Goal: Find specific page/section: Find specific page/section

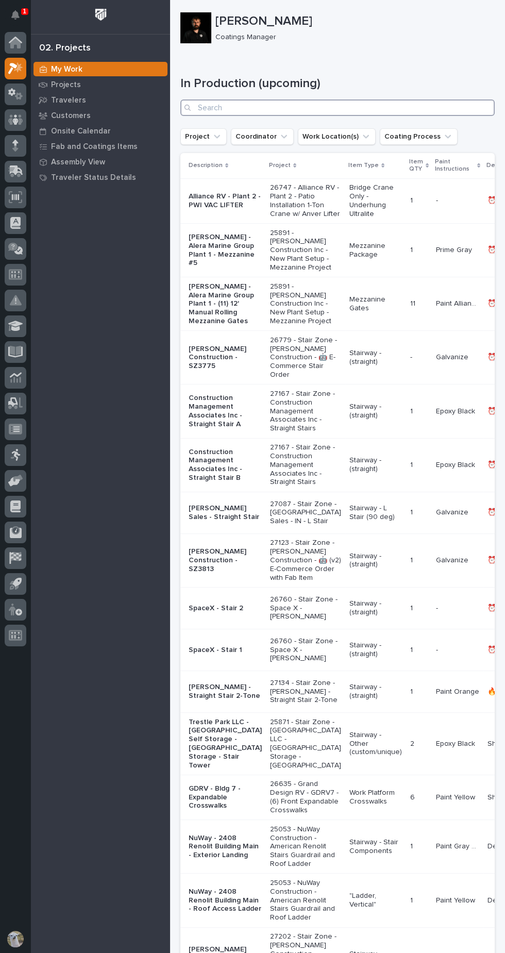
click at [324, 109] on input "Search" at bounding box center [337, 107] width 314 height 16
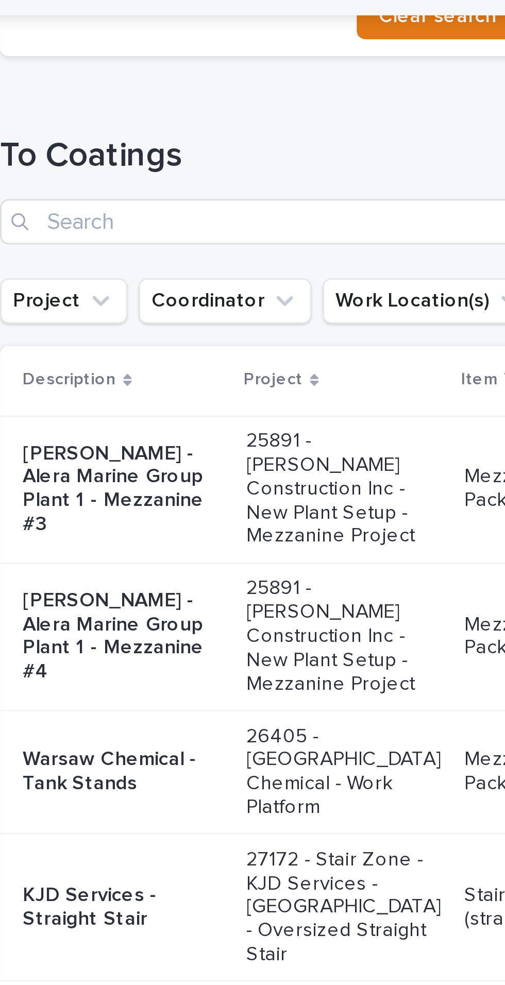
scroll to position [228, 0]
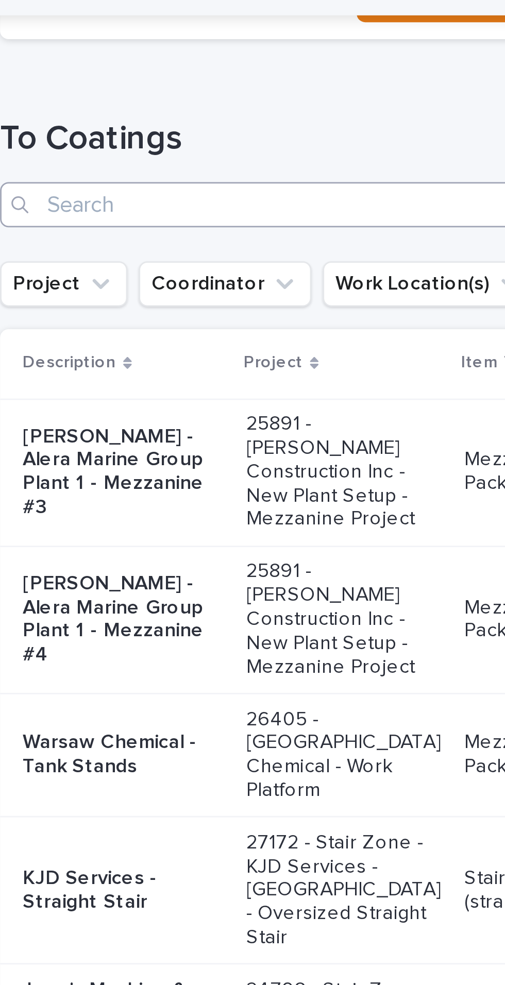
type input "758"
click at [275, 90] on input "Search" at bounding box center [337, 92] width 314 height 16
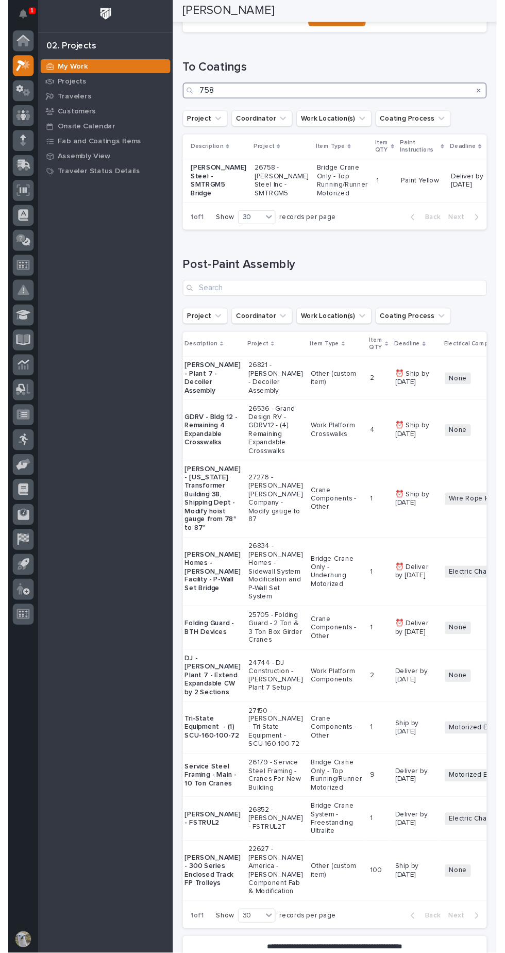
scroll to position [0, 0]
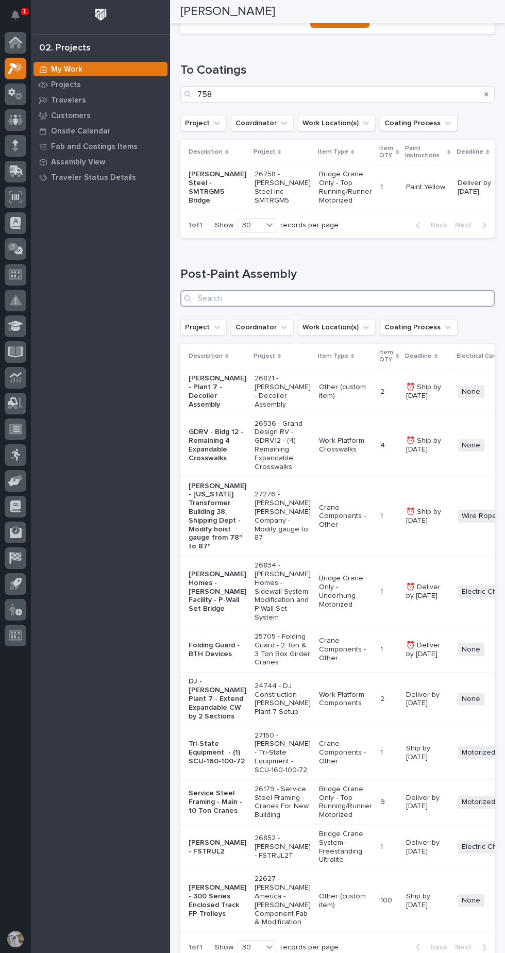
click at [328, 300] on input "Search" at bounding box center [337, 298] width 314 height 16
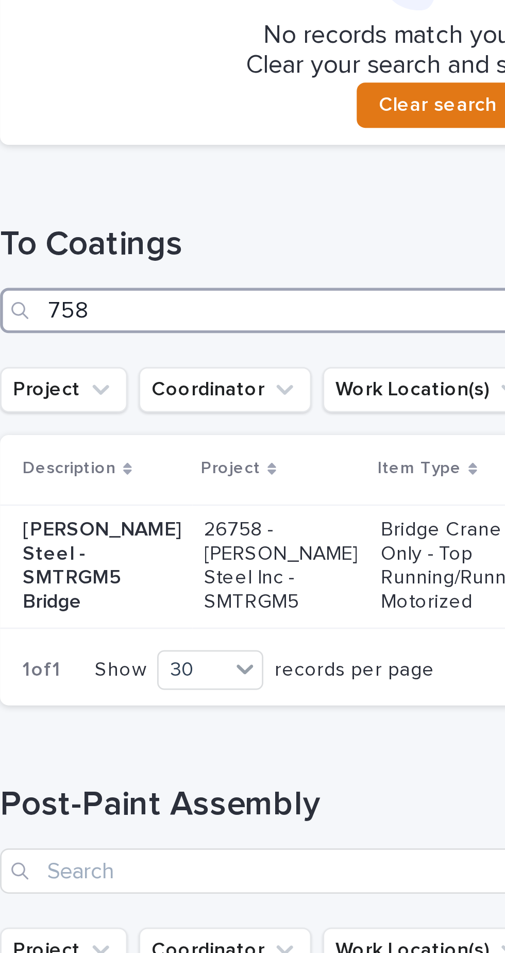
click at [275, 322] on input "758" at bounding box center [337, 320] width 314 height 16
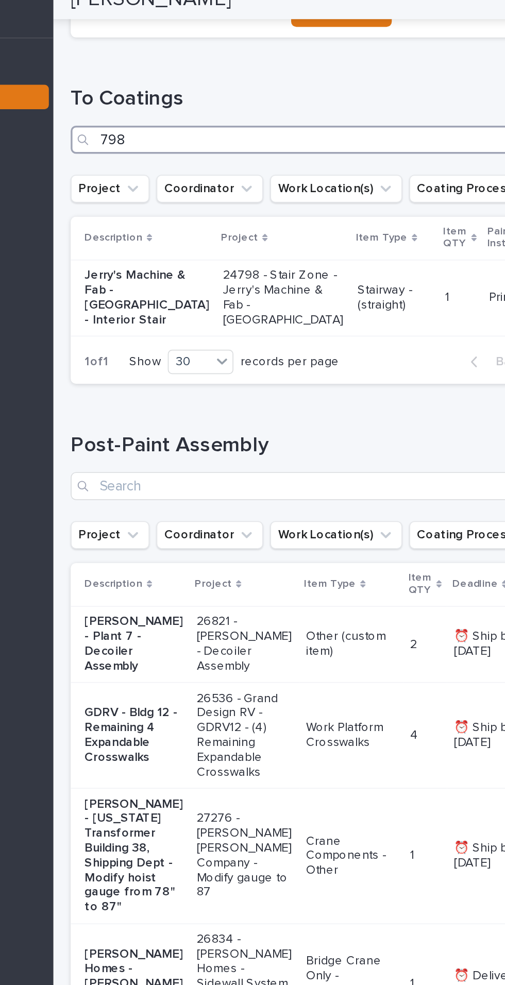
type input "798"
